Goal: Task Accomplishment & Management: Use online tool/utility

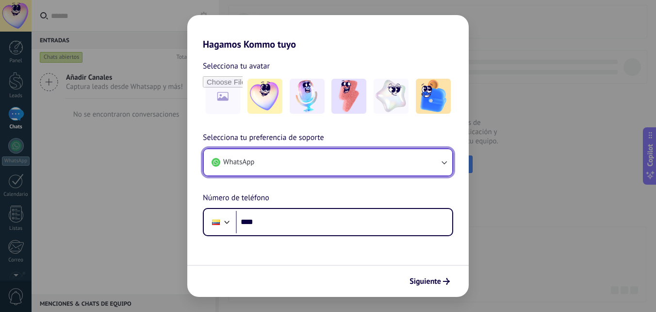
click at [287, 165] on button "WhatsApp" at bounding box center [328, 162] width 248 height 26
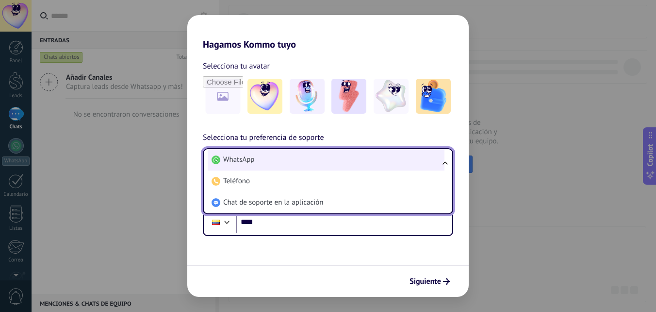
click at [282, 157] on li "WhatsApp" at bounding box center [326, 159] width 237 height 21
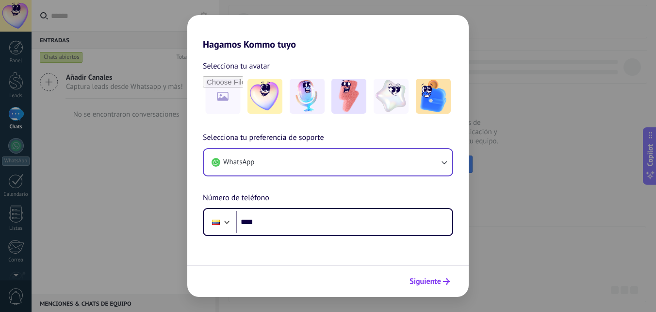
click at [427, 281] on span "Siguiente" at bounding box center [426, 281] width 32 height 7
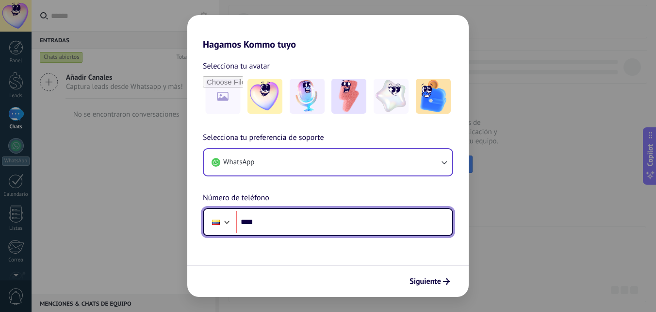
click at [306, 222] on input "****" at bounding box center [344, 222] width 216 height 22
type input "**********"
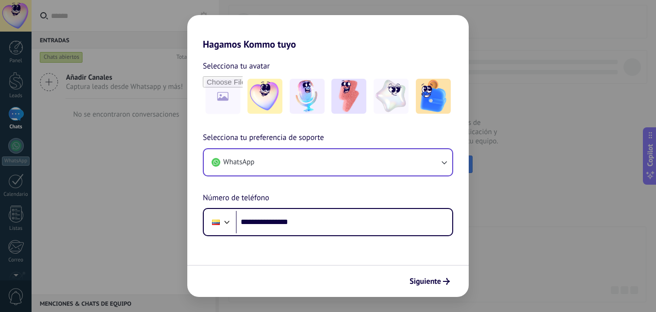
click at [443, 281] on use "submit" at bounding box center [446, 281] width 7 height 7
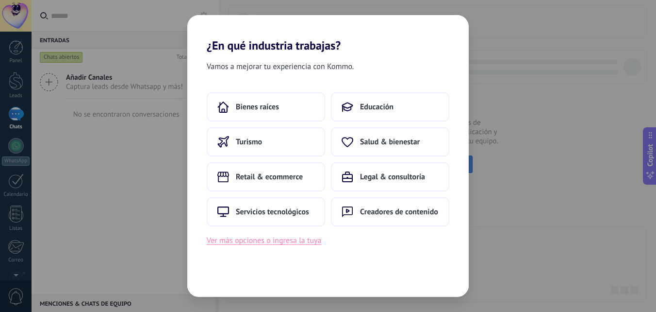
click at [261, 240] on button "Ver más opciones o ingresa la tuya" at bounding box center [264, 240] width 115 height 13
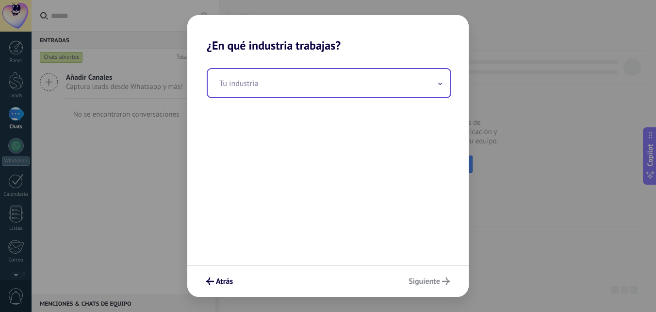
click at [276, 81] on input "text" at bounding box center [329, 83] width 243 height 28
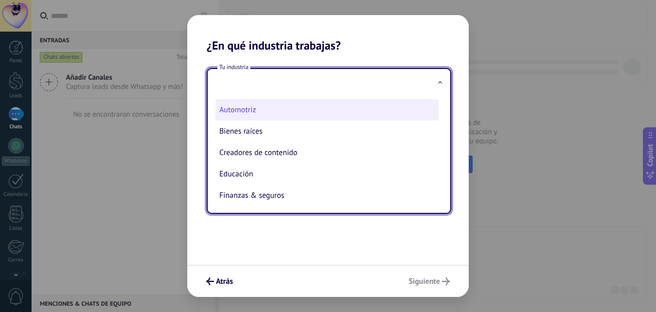
click at [260, 118] on li "Automotriz" at bounding box center [326, 109] width 223 height 21
type input "**********"
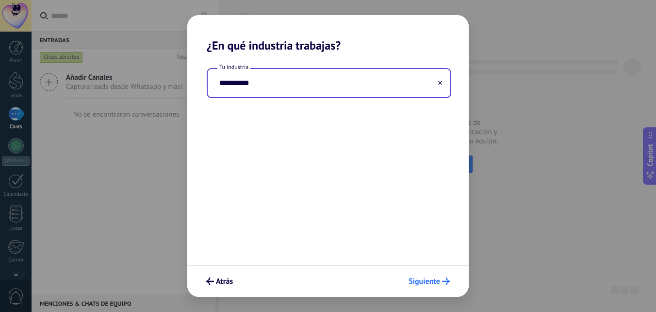
click at [427, 278] on span "Siguiente" at bounding box center [425, 281] width 32 height 7
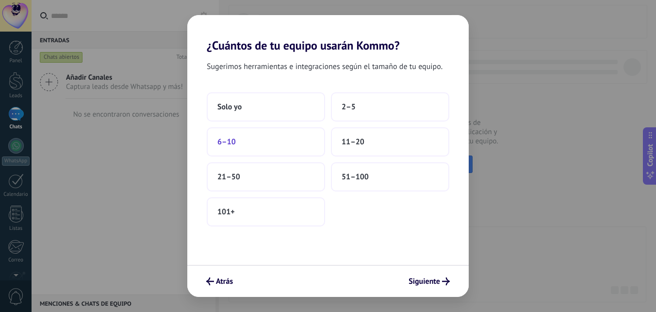
click at [268, 142] on button "6–10" at bounding box center [266, 141] width 118 height 29
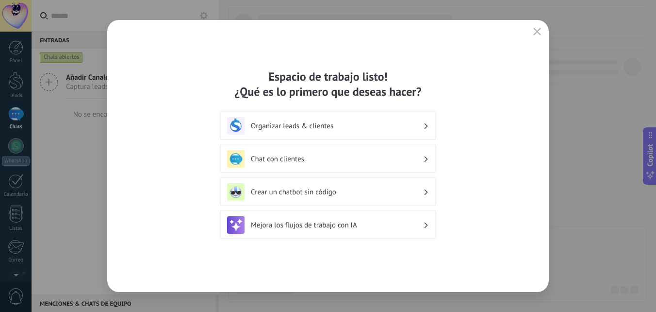
click at [361, 129] on h3 "Organizar leads & clientes" at bounding box center [337, 125] width 172 height 9
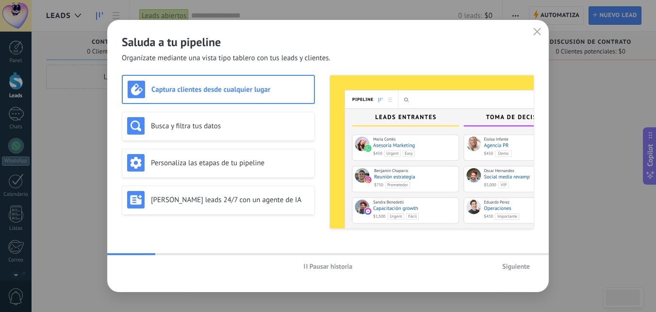
click at [519, 265] on span "Siguiente" at bounding box center [516, 266] width 28 height 7
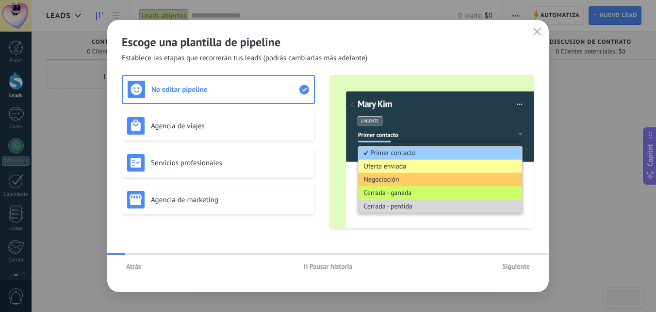
click at [513, 264] on span "Siguiente" at bounding box center [516, 266] width 28 height 7
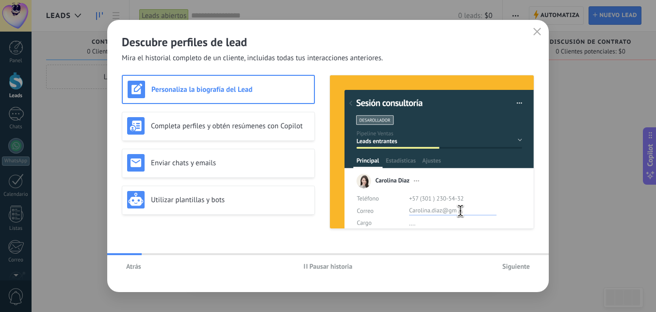
click at [513, 264] on span "Siguiente" at bounding box center [516, 266] width 28 height 7
